Goal: Use online tool/utility: Utilize a website feature to perform a specific function

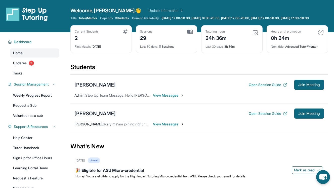
click at [310, 115] on span "Join Meeting" at bounding box center [310, 113] width 22 height 3
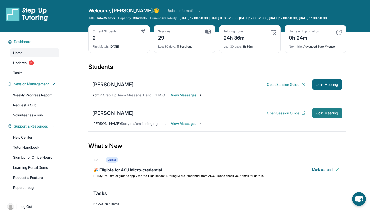
click at [329, 115] on span "Join Meeting" at bounding box center [328, 113] width 22 height 3
